Goal: Task Accomplishment & Management: Manage account settings

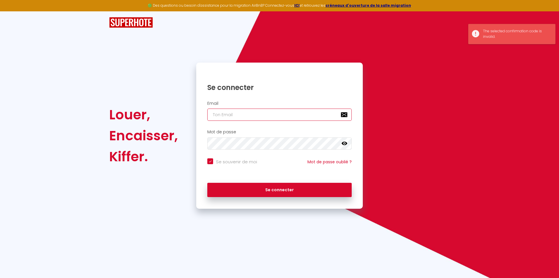
click at [227, 115] on input "email" at bounding box center [279, 115] width 144 height 12
type input "g"
checkbox input "true"
type input "ga"
checkbox input "true"
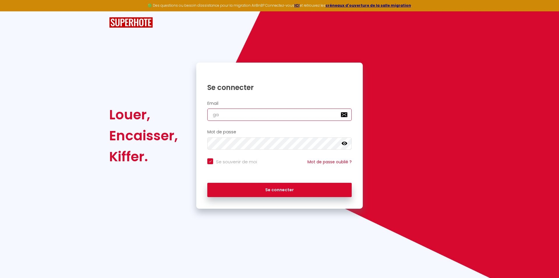
type input "gar"
checkbox input "true"
type input "garo"
checkbox input "true"
type input "garos"
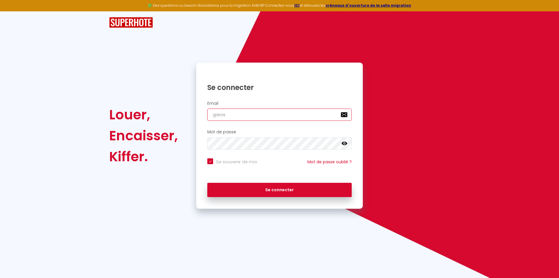
checkbox input "true"
type input "garosd"
checkbox input "true"
type input "garosdo"
checkbox input "true"
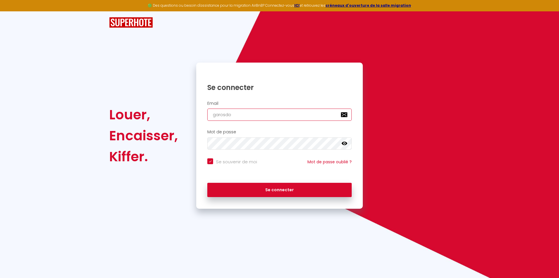
type input "garosdom"
checkbox input "true"
type input "garosdomi"
checkbox input "true"
type input "garosdomin"
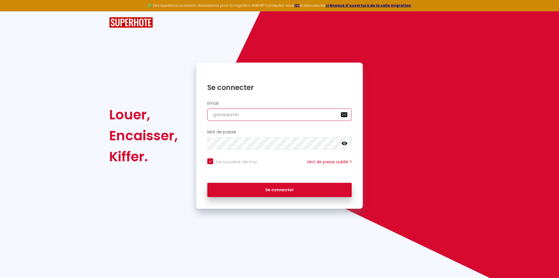
checkbox input "true"
type input "garosdomini"
checkbox input "true"
type input "garosdominiq"
checkbox input "true"
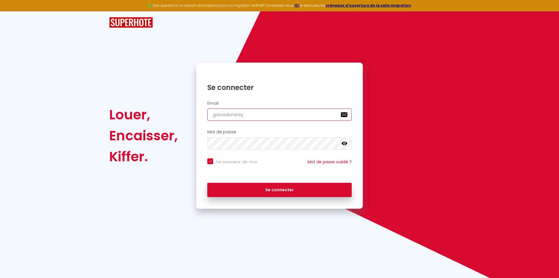
type input "garosdominiqu"
checkbox input "true"
type input "garosdominique"
checkbox input "true"
type input "garosdominique@"
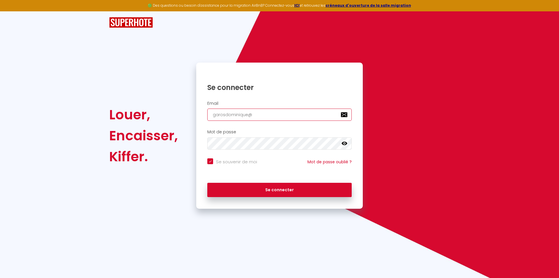
checkbox input "true"
type input "garosdominique@g"
checkbox input "true"
type input "garosdominique@gm"
checkbox input "true"
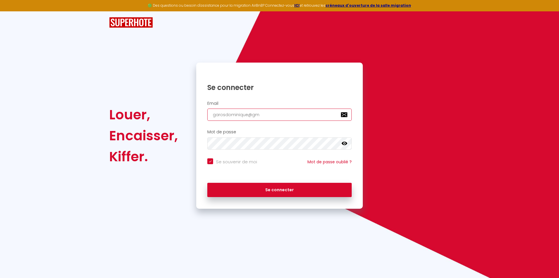
type input "garosdominique@gma"
checkbox input "true"
type input "garosdominique@gmai"
checkbox input "true"
type input "[EMAIL_ADDRESS]"
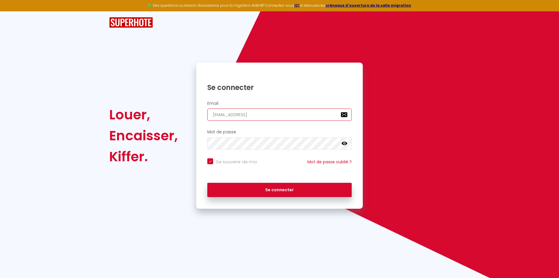
checkbox input "true"
type input "[EMAIL_ADDRESS]."
checkbox input "true"
type input "garosdominique@gmail.c"
checkbox input "true"
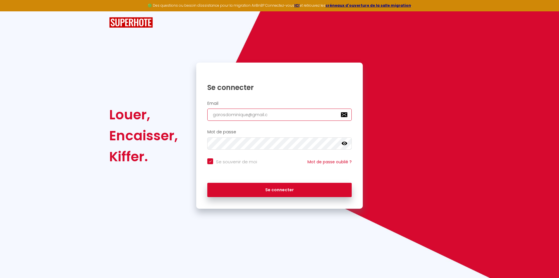
type input "[EMAIL_ADDRESS][DOMAIN_NAME]"
checkbox input "true"
type input "[EMAIL_ADDRESS][DOMAIN_NAME]"
checkbox input "true"
type input "[EMAIL_ADDRESS][DOMAIN_NAME]"
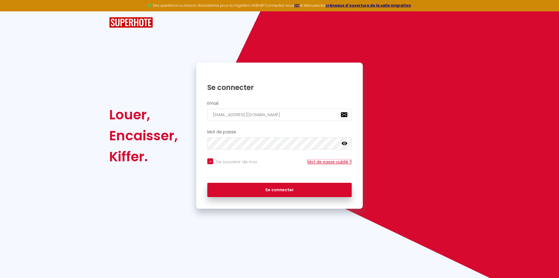
click at [327, 163] on link "Mot de passe oublié ?" at bounding box center [329, 162] width 44 height 6
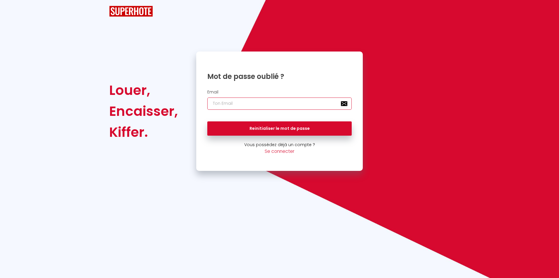
click at [262, 104] on input "email" at bounding box center [279, 104] width 144 height 12
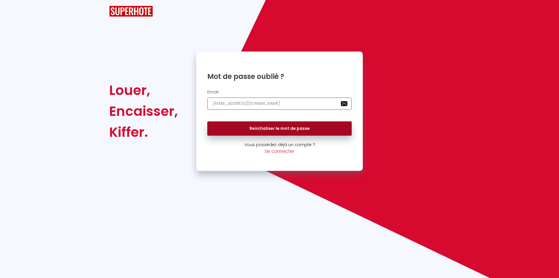
type input "garosdominique@gmail.com"
click at [277, 125] on button "Reinitialiser le mot de passe" at bounding box center [279, 128] width 144 height 15
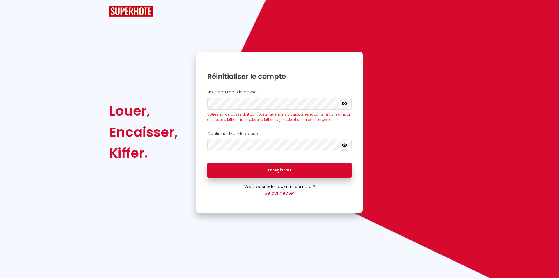
click at [345, 104] on icon at bounding box center [344, 103] width 6 height 3
click at [344, 146] on icon at bounding box center [344, 144] width 6 height 3
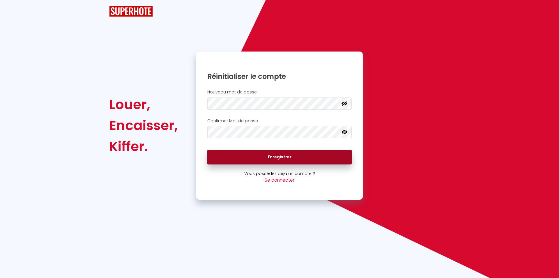
click at [279, 156] on button "Enregistrer" at bounding box center [279, 157] width 144 height 15
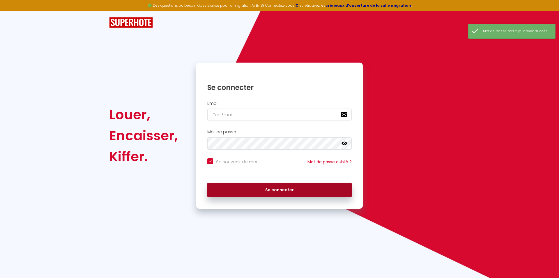
click at [276, 189] on button "Se connecter" at bounding box center [279, 190] width 144 height 15
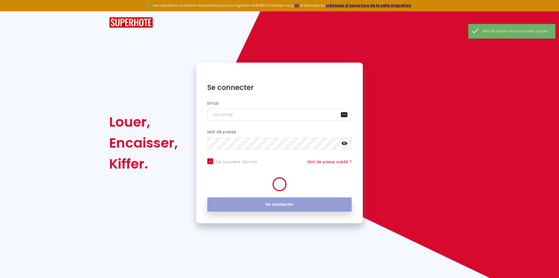
checkbox input "true"
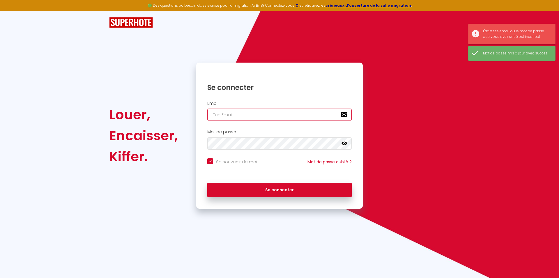
click at [240, 116] on input "email" at bounding box center [279, 115] width 144 height 12
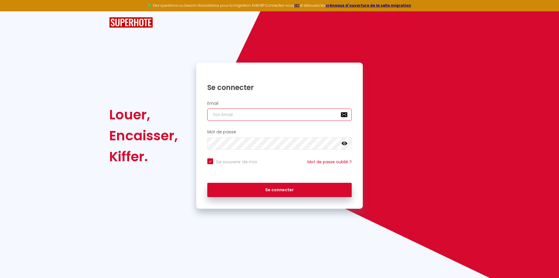
type input "g"
checkbox input "true"
type input "ga"
checkbox input "true"
type input "gar"
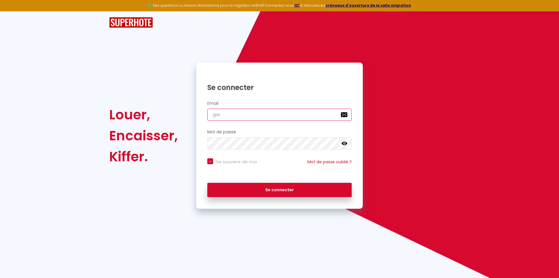
checkbox input "true"
type input "garo"
checkbox input "true"
type input "garos"
checkbox input "true"
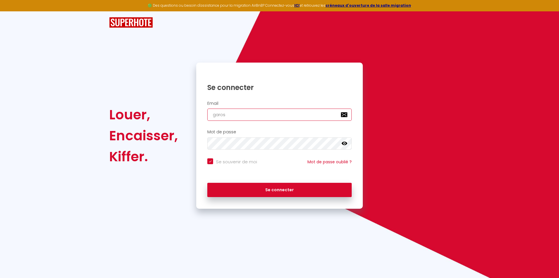
type input "garosd"
checkbox input "true"
type input "garosdo"
checkbox input "true"
type input "garosdom"
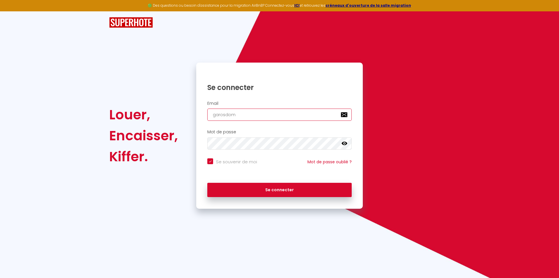
checkbox input "true"
type input "garosdomi"
checkbox input "true"
type input "garosdomin"
checkbox input "true"
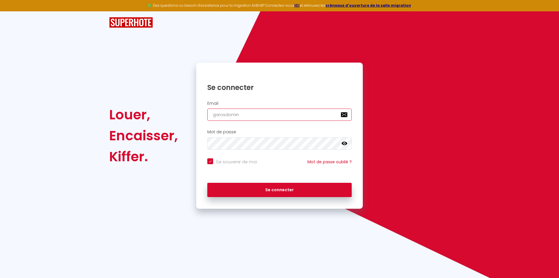
type input "garosdomini"
checkbox input "true"
type input "garosdominiq"
checkbox input "true"
type input "garosdominiqu"
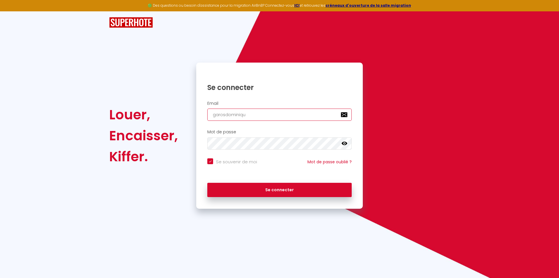
checkbox input "true"
type input "garosdominique"
checkbox input "true"
type input "garosdominique@"
checkbox input "true"
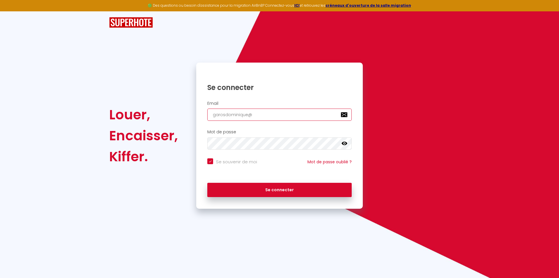
type input "garosdominique@g"
checkbox input "true"
type input "garosdominique@gm"
checkbox input "true"
type input "garosdominique@gma"
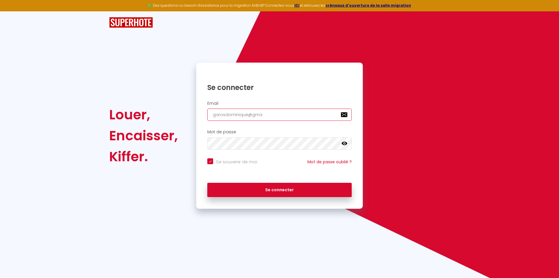
checkbox input "true"
type input "garosdominique@gmai"
checkbox input "true"
type input "garosdominique@gmail"
checkbox input "true"
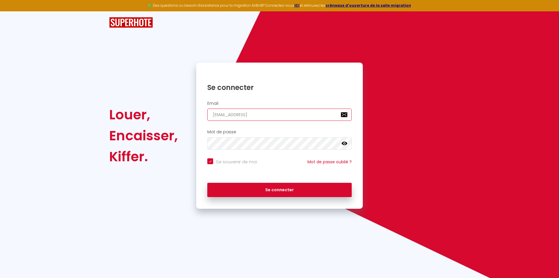
type input "garosdominique@gmail."
checkbox input "true"
type input "garosdominique@gmail.c"
checkbox input "true"
type input "garosdominique@gmail.co"
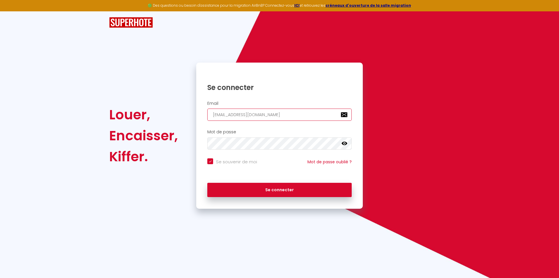
checkbox input "true"
type input "garosdominique@gmail.com"
checkbox input "true"
type input "garosdominique@gmail.com"
click at [346, 144] on icon at bounding box center [344, 143] width 6 height 3
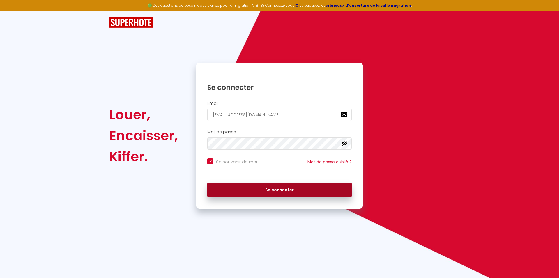
click at [283, 188] on button "Se connecter" at bounding box center [279, 190] width 144 height 15
checkbox input "true"
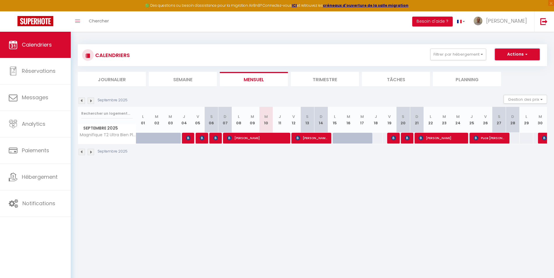
click at [511, 54] on button "Actions" at bounding box center [517, 55] width 45 height 12
click at [479, 52] on button "Filtrer par hébergement" at bounding box center [458, 55] width 56 height 12
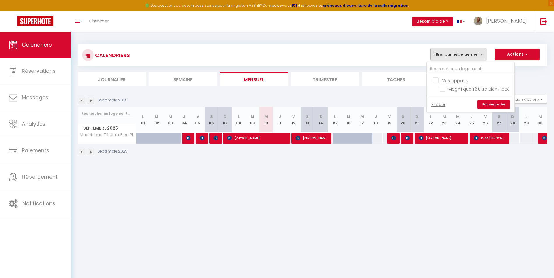
click at [479, 52] on button "Filtrer par hébergement" at bounding box center [458, 55] width 56 height 12
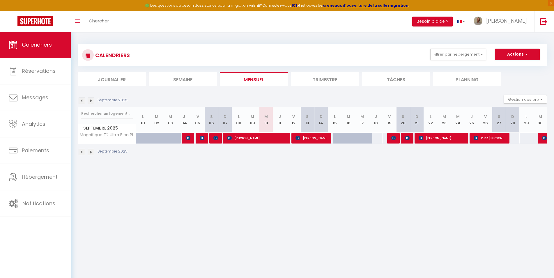
click at [114, 79] on li "Journalier" at bounding box center [112, 79] width 68 height 14
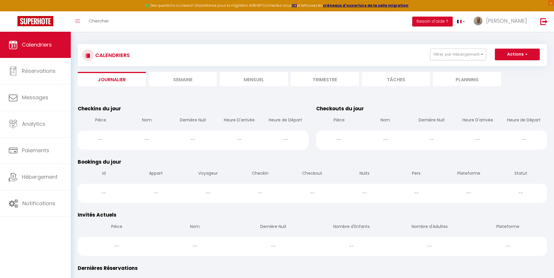
click at [178, 77] on li "Semaine" at bounding box center [183, 79] width 68 height 14
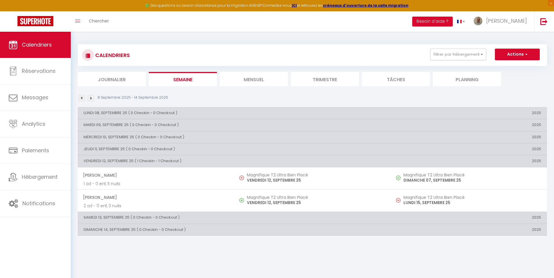
click at [241, 78] on li "Mensuel" at bounding box center [254, 79] width 68 height 14
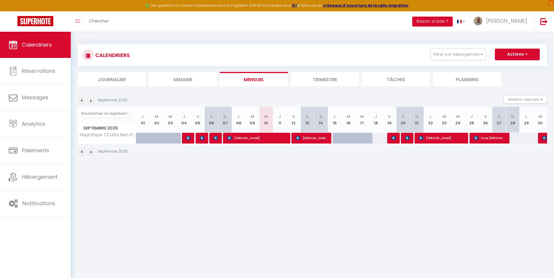
click at [329, 75] on li "Trimestre" at bounding box center [325, 79] width 68 height 14
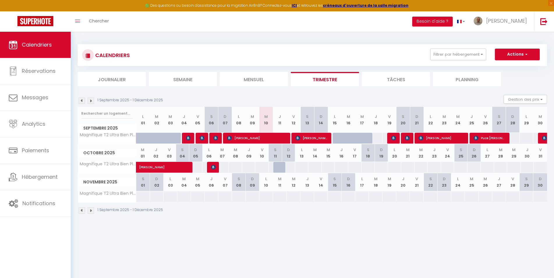
click at [393, 76] on li "Tâches" at bounding box center [396, 79] width 68 height 14
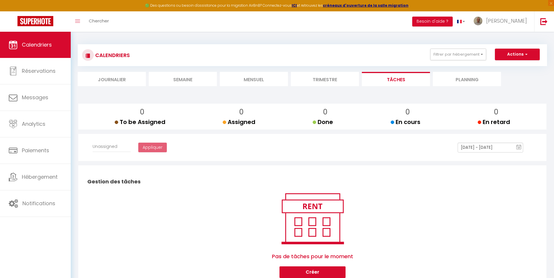
select select
click at [460, 80] on li "Planning" at bounding box center [467, 79] width 68 height 14
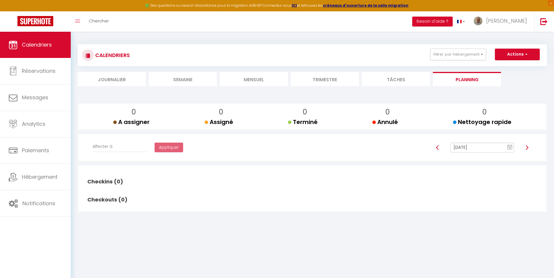
click at [312, 80] on li "Trimestre" at bounding box center [325, 79] width 68 height 14
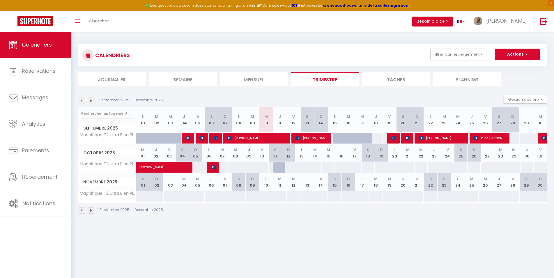
click at [439, 140] on span "Delgrange Emilien" at bounding box center [442, 137] width 46 height 11
select select "OK"
select select "KO"
select select "0"
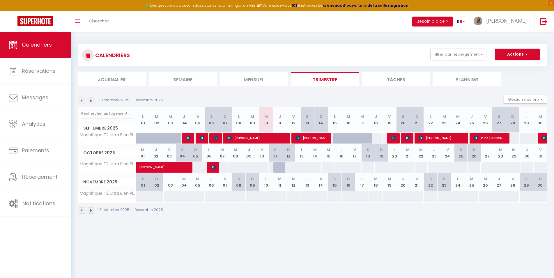
select select "1"
select select
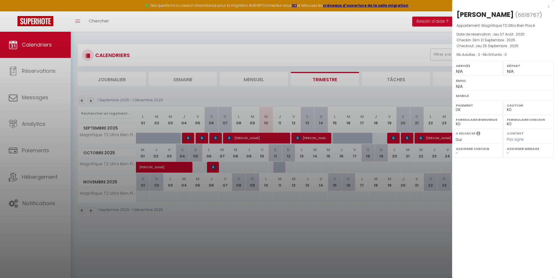
click at [170, 164] on div at bounding box center [277, 139] width 554 height 278
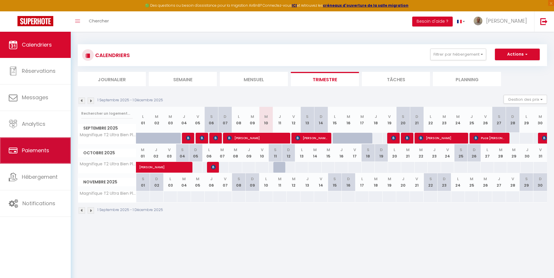
click at [36, 150] on span "Paiements" at bounding box center [35, 150] width 27 height 7
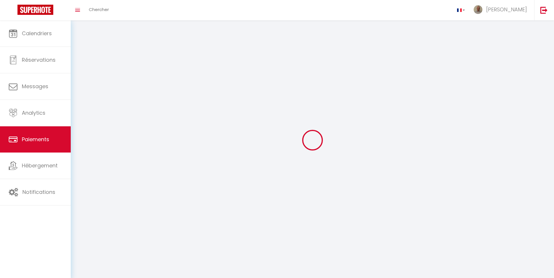
select select "2"
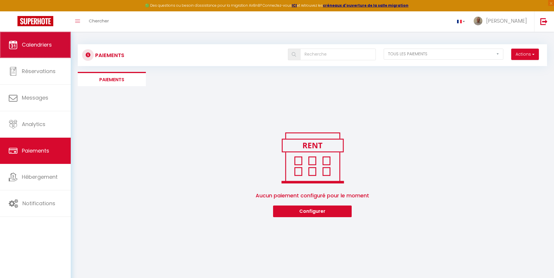
click at [38, 43] on span "Calendriers" at bounding box center [37, 44] width 30 height 7
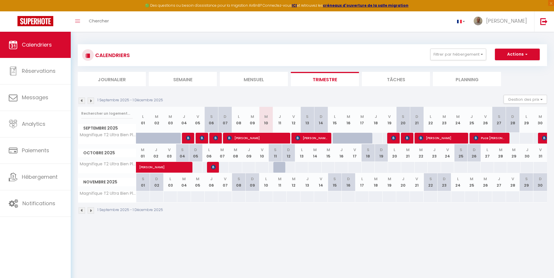
click at [188, 137] on img at bounding box center [188, 138] width 5 height 5
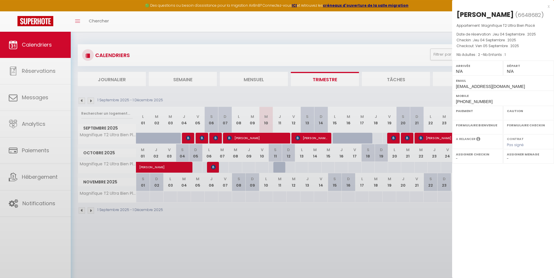
select select "OK"
select select "KO"
select select "0"
select select "1"
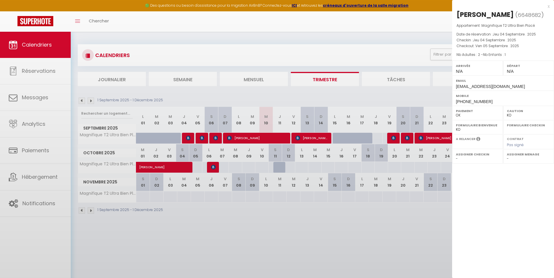
select select
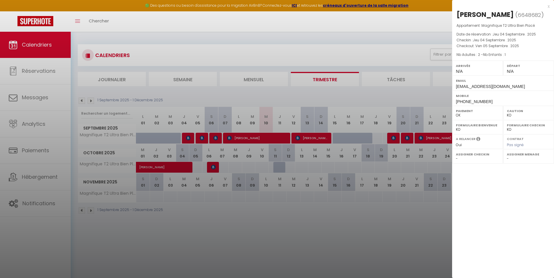
click at [201, 138] on div at bounding box center [277, 139] width 554 height 278
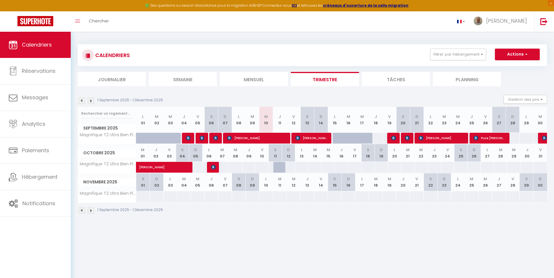
click at [201, 138] on img at bounding box center [202, 138] width 5 height 5
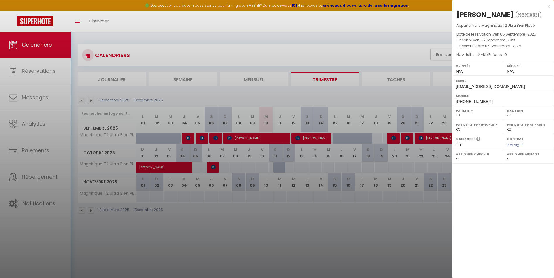
click at [215, 140] on div at bounding box center [277, 139] width 554 height 278
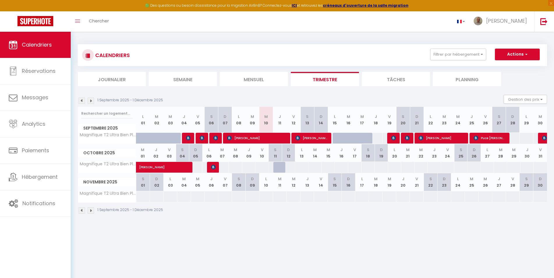
click at [215, 139] on img at bounding box center [215, 138] width 5 height 5
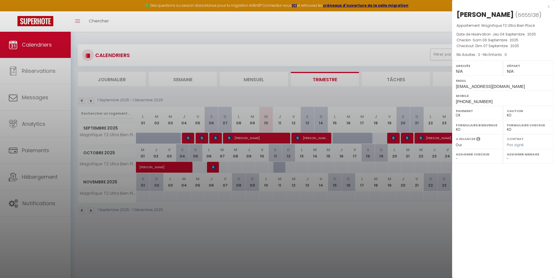
click at [203, 226] on div at bounding box center [277, 139] width 554 height 278
